Goal: Communication & Community: Answer question/provide support

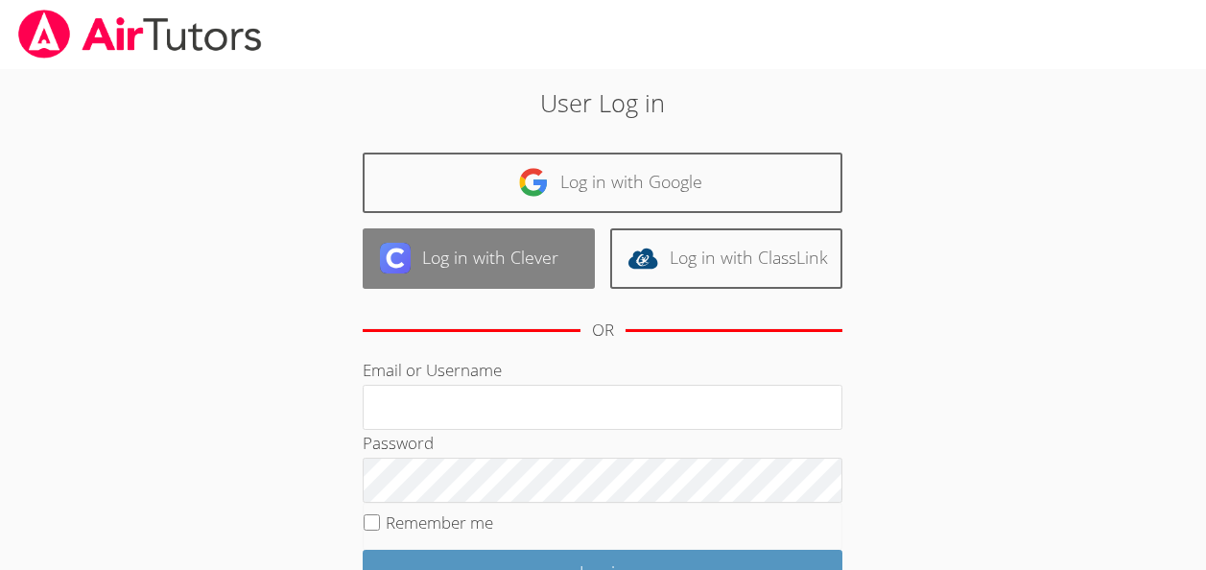
scroll to position [123, 0]
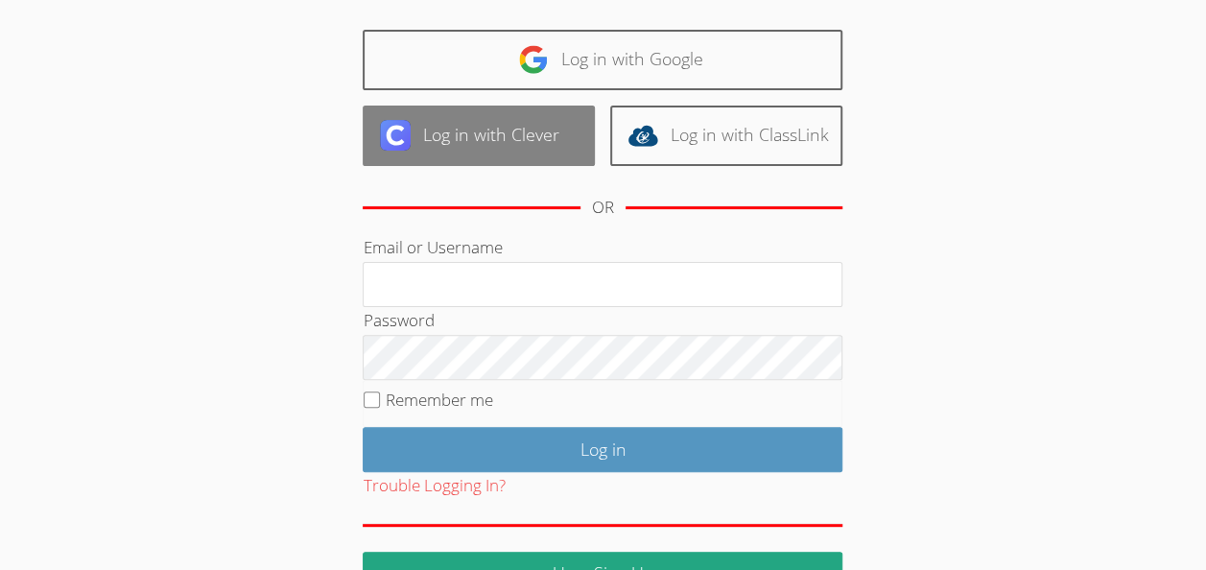
click at [496, 133] on link "Log in with Clever" at bounding box center [479, 136] width 232 height 60
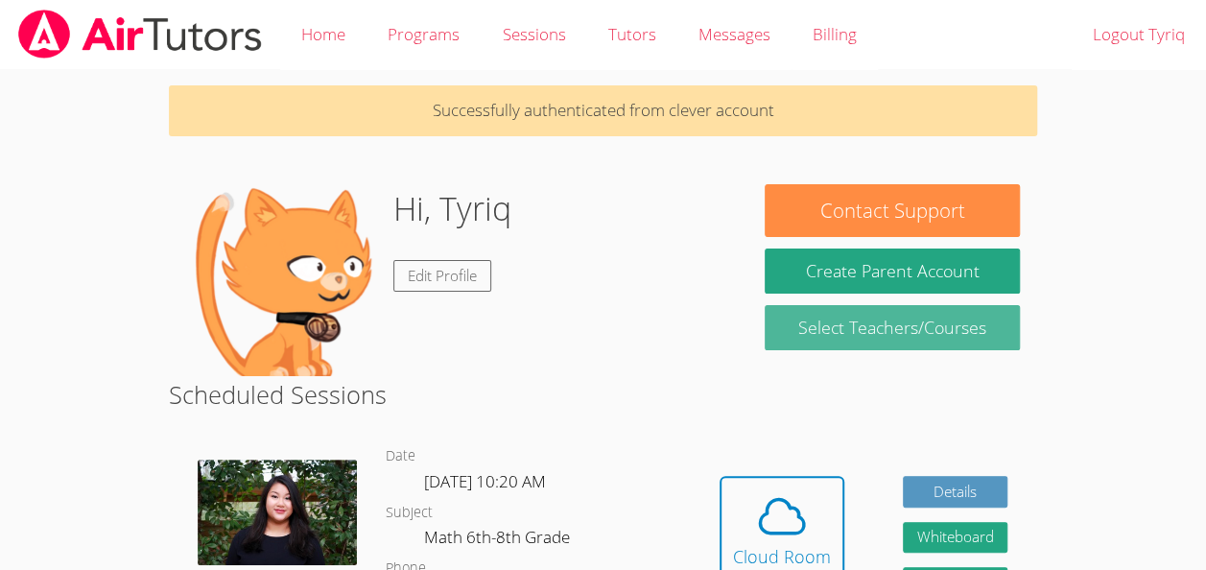
scroll to position [131, 0]
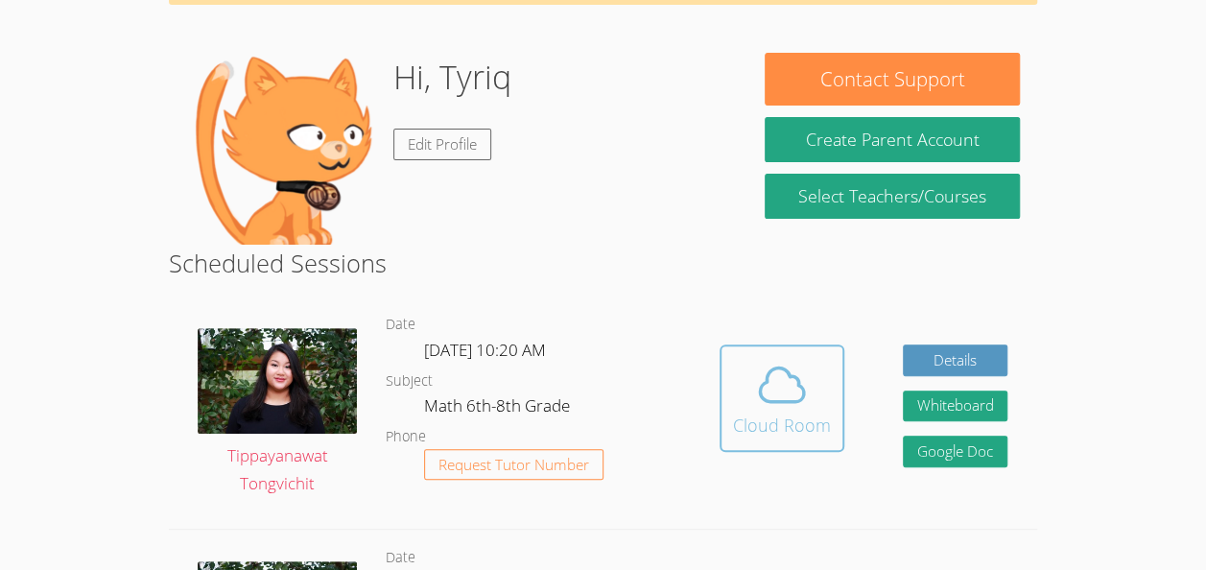
click at [760, 410] on icon at bounding box center [782, 385] width 54 height 54
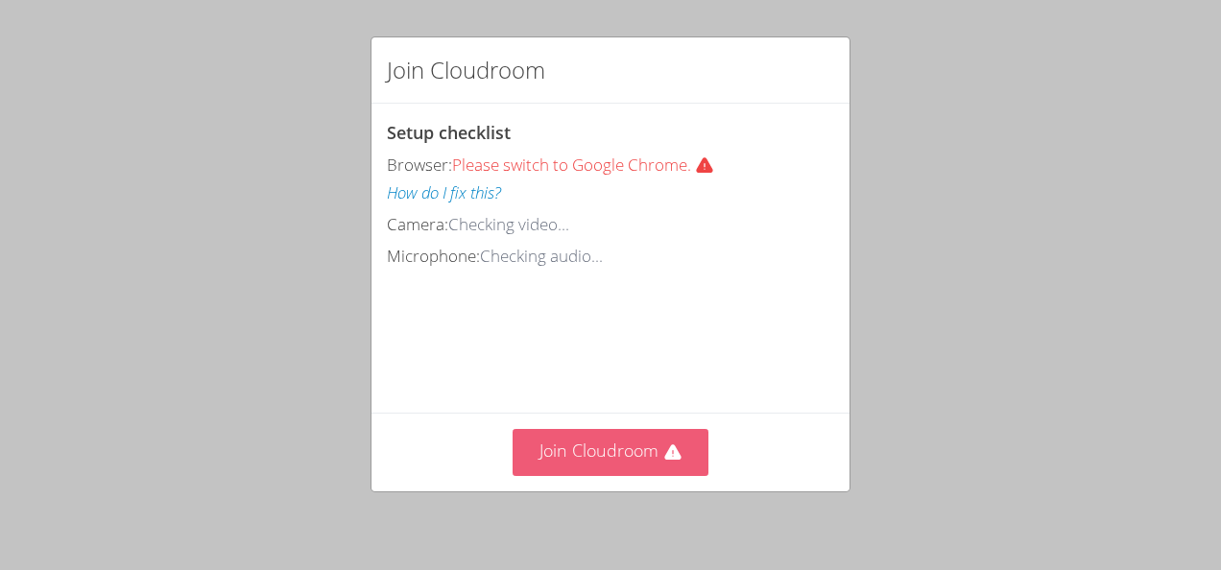
click at [619, 462] on button "Join Cloudroom" at bounding box center [610, 452] width 197 height 47
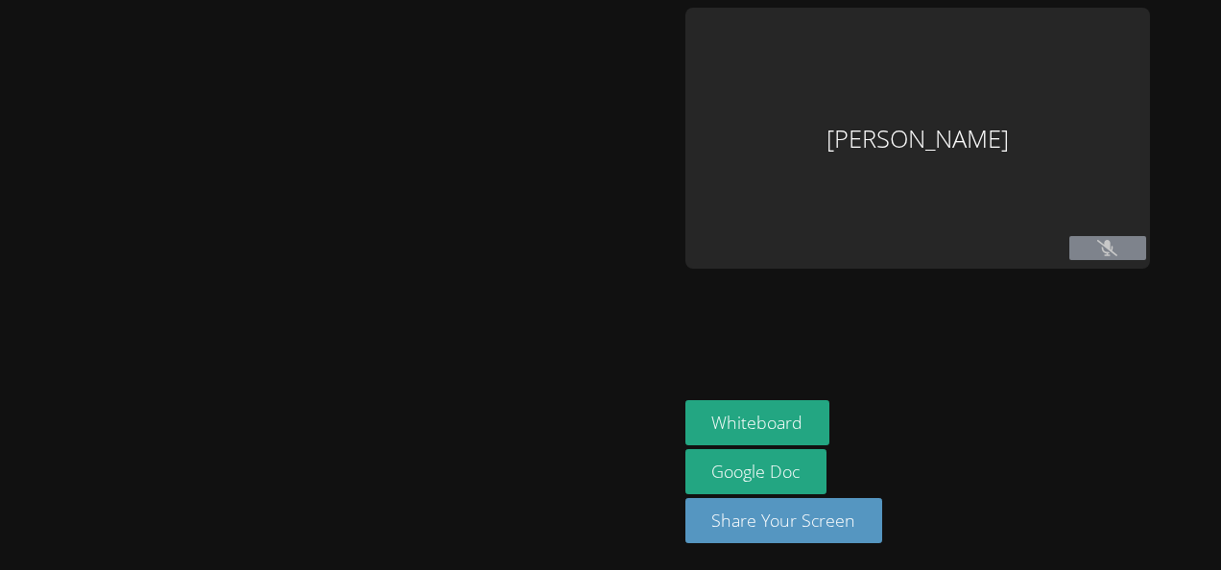
click at [890, 240] on div "[PERSON_NAME]" at bounding box center [917, 138] width 464 height 261
click at [890, 240] on div "Tyriq Butler" at bounding box center [917, 138] width 464 height 261
click at [909, 194] on div "Tyriq Butler" at bounding box center [917, 138] width 464 height 261
click at [846, 123] on div "Tyriq Butler" at bounding box center [917, 138] width 464 height 261
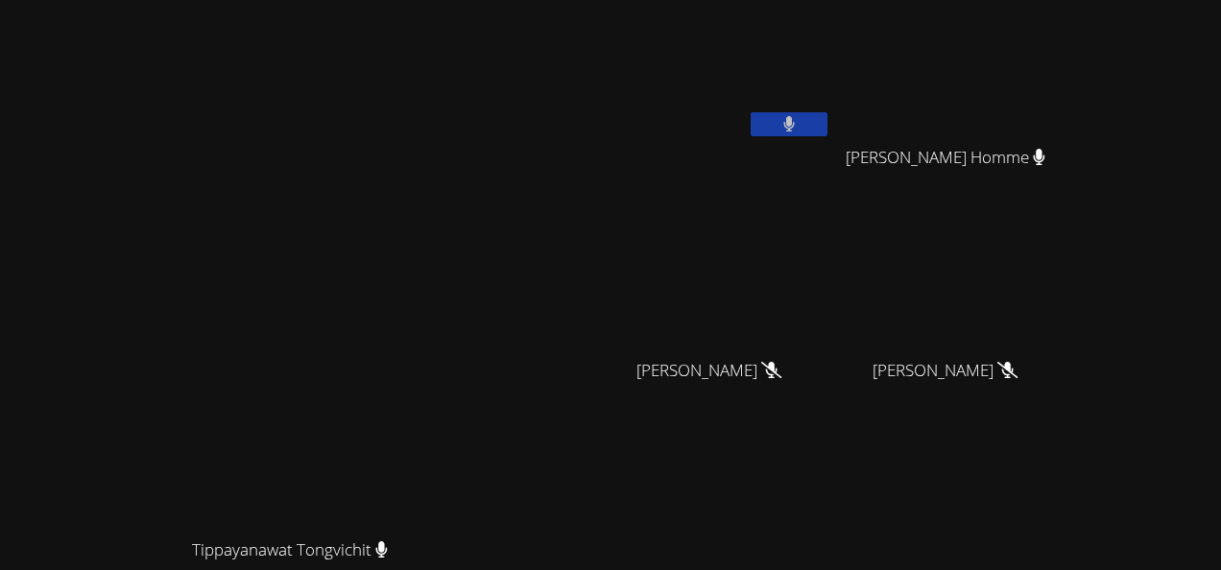
click at [410, 389] on div "Tippayanawat Tongvichit" at bounding box center [298, 365] width 580 height 326
click at [441, 291] on video at bounding box center [298, 365] width 288 height 326
click at [827, 115] on button at bounding box center [788, 124] width 77 height 24
click at [827, 112] on button at bounding box center [788, 124] width 77 height 24
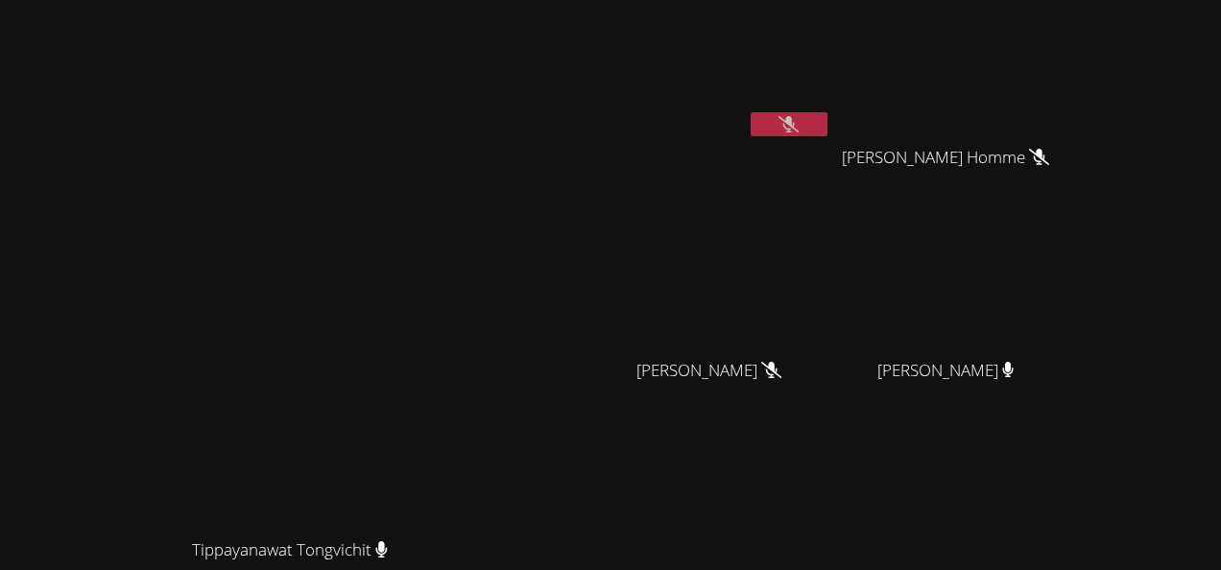
click at [827, 115] on button at bounding box center [788, 124] width 77 height 24
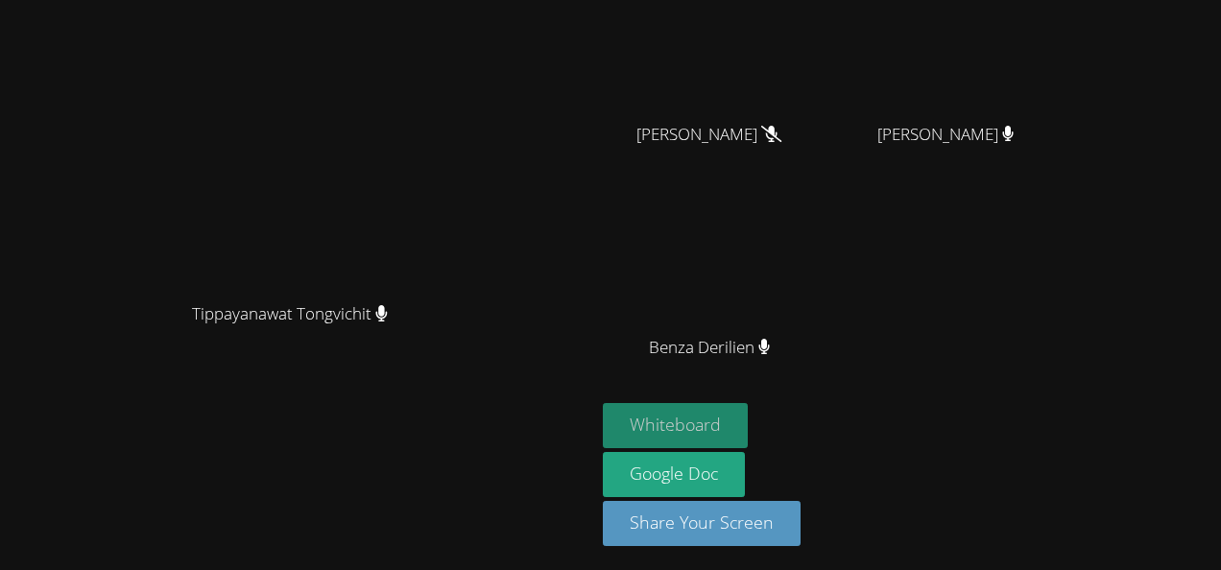
click at [747, 434] on button "Whiteboard" at bounding box center [675, 425] width 145 height 45
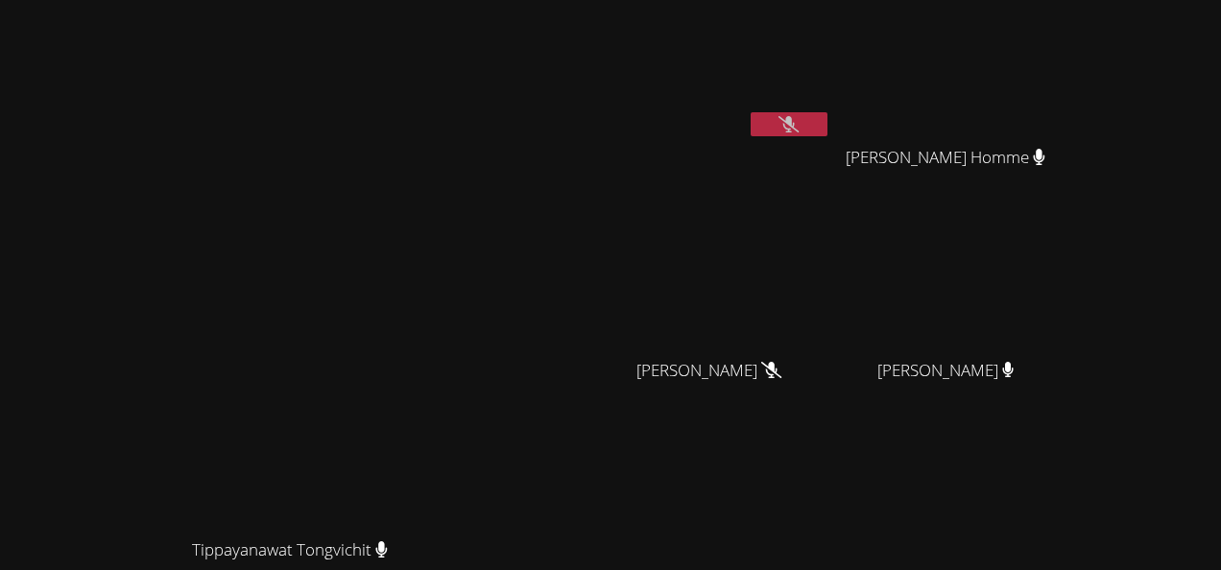
drag, startPoint x: 924, startPoint y: 114, endPoint x: 911, endPoint y: 132, distance: 22.6
click at [827, 132] on button at bounding box center [788, 124] width 77 height 24
click at [827, 125] on button at bounding box center [788, 124] width 77 height 24
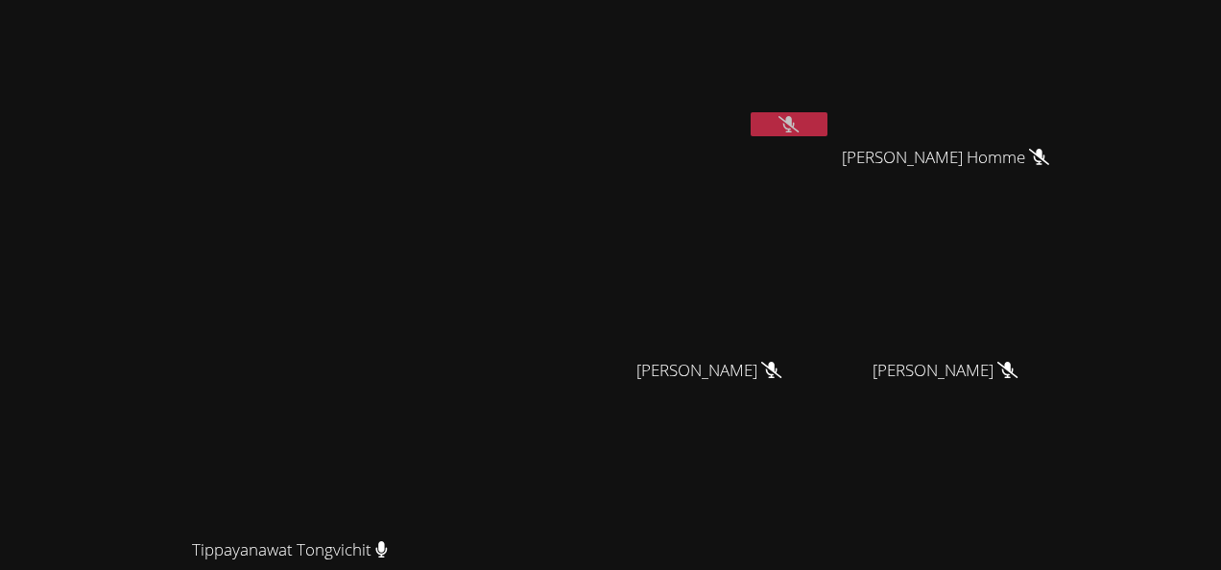
click at [827, 115] on button at bounding box center [788, 124] width 77 height 24
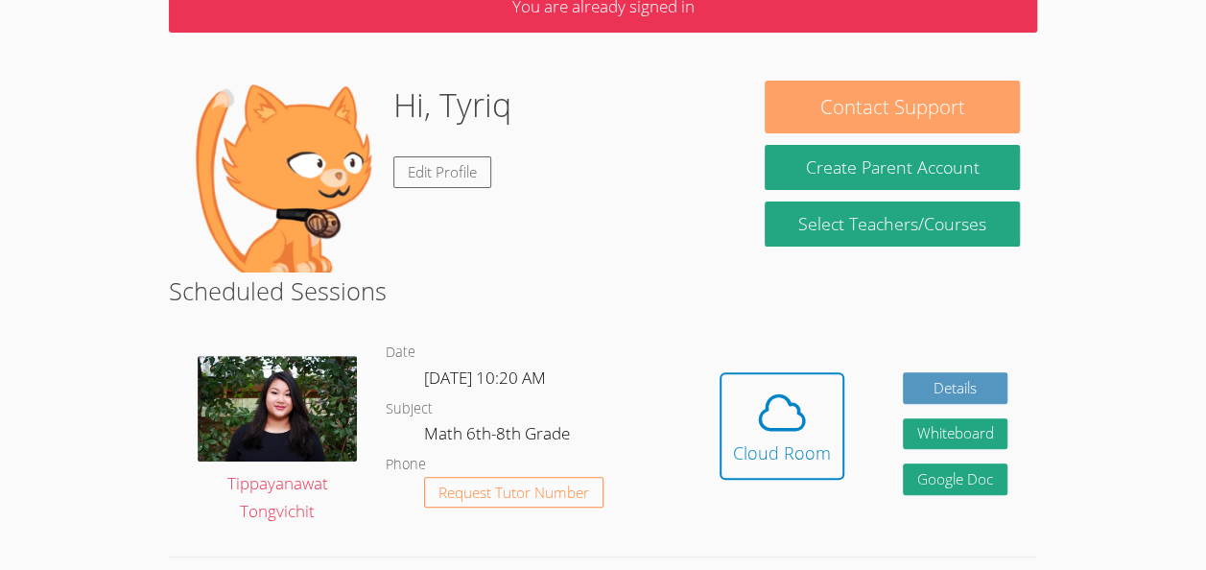
scroll to position [142, 0]
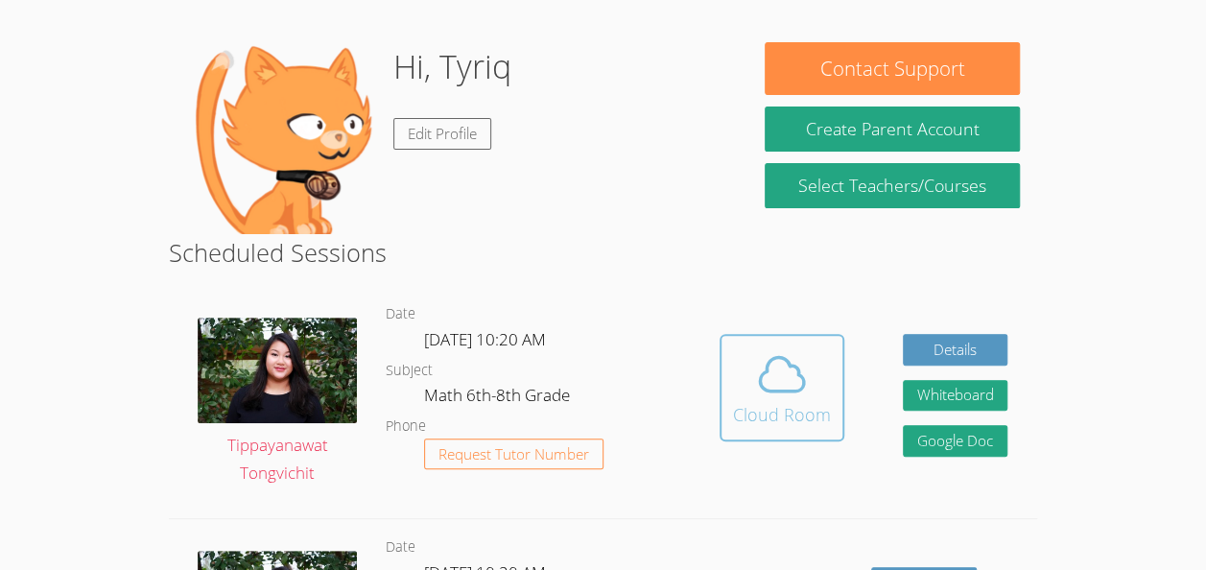
click at [825, 392] on span at bounding box center [782, 374] width 98 height 54
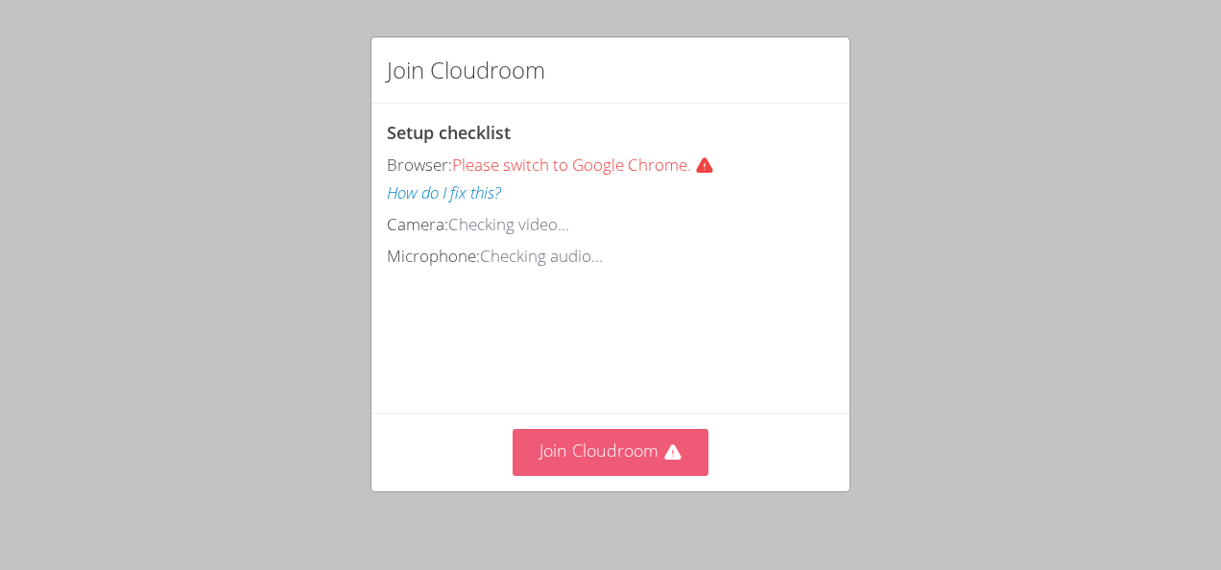
click at [647, 444] on button "Join Cloudroom" at bounding box center [610, 452] width 197 height 47
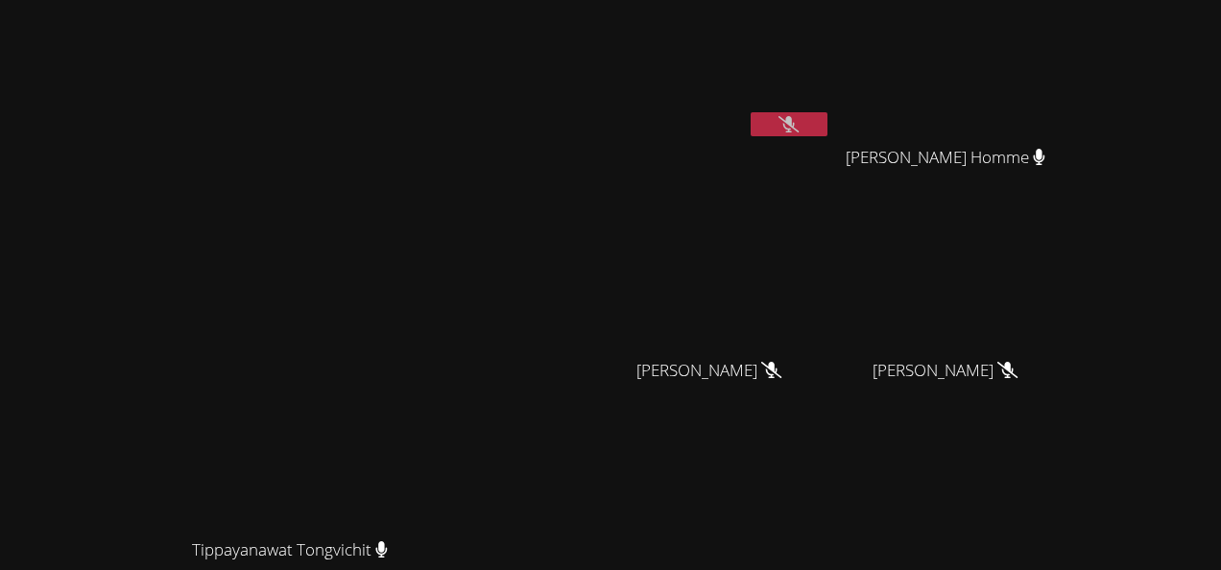
click at [798, 119] on icon at bounding box center [788, 124] width 20 height 16
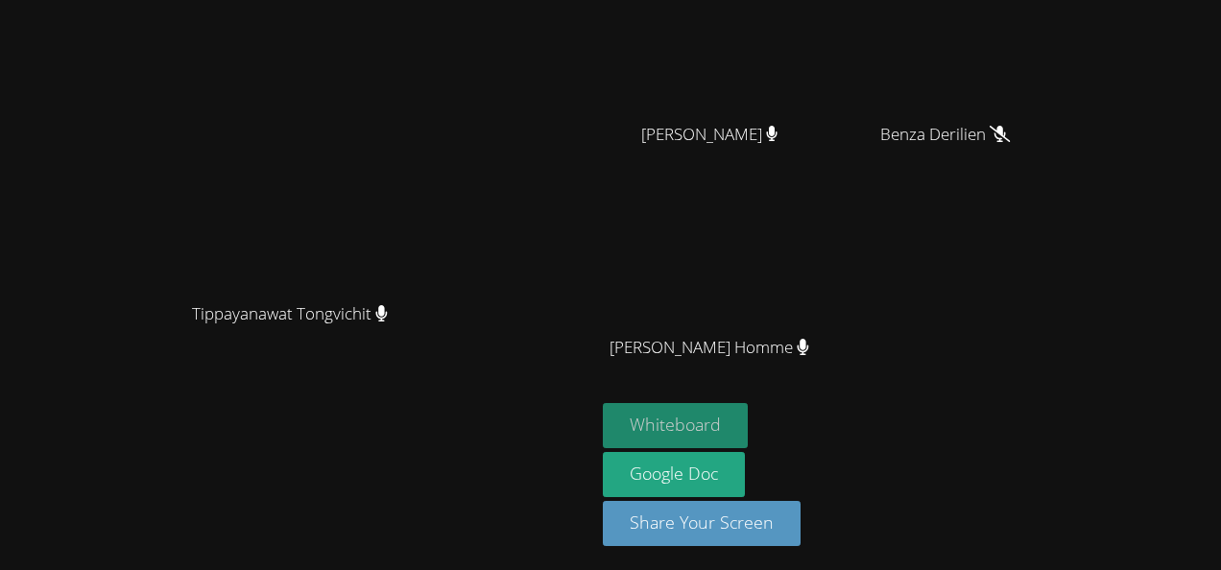
click at [747, 421] on button "Whiteboard" at bounding box center [675, 425] width 145 height 45
